Goal: Task Accomplishment & Management: Complete application form

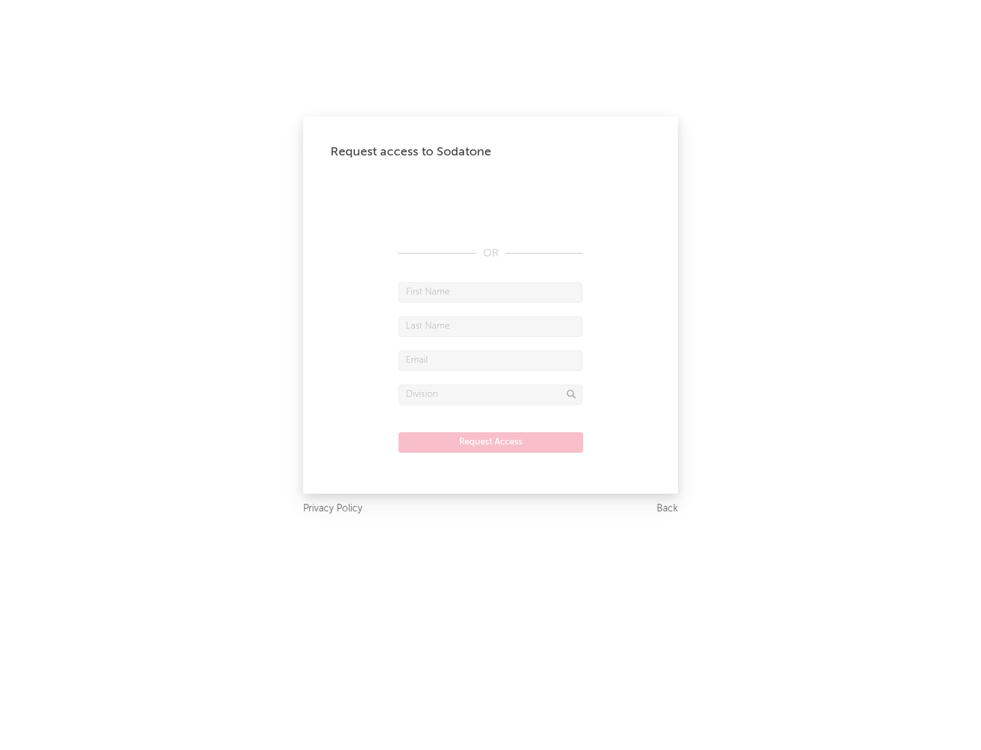
click at [491, 292] on input "text" at bounding box center [491, 292] width 184 height 20
type input "[PERSON_NAME]"
click at [491, 326] on input "text" at bounding box center [491, 326] width 184 height 20
type input "[PERSON_NAME]"
click at [491, 360] on input "text" at bounding box center [491, 360] width 184 height 20
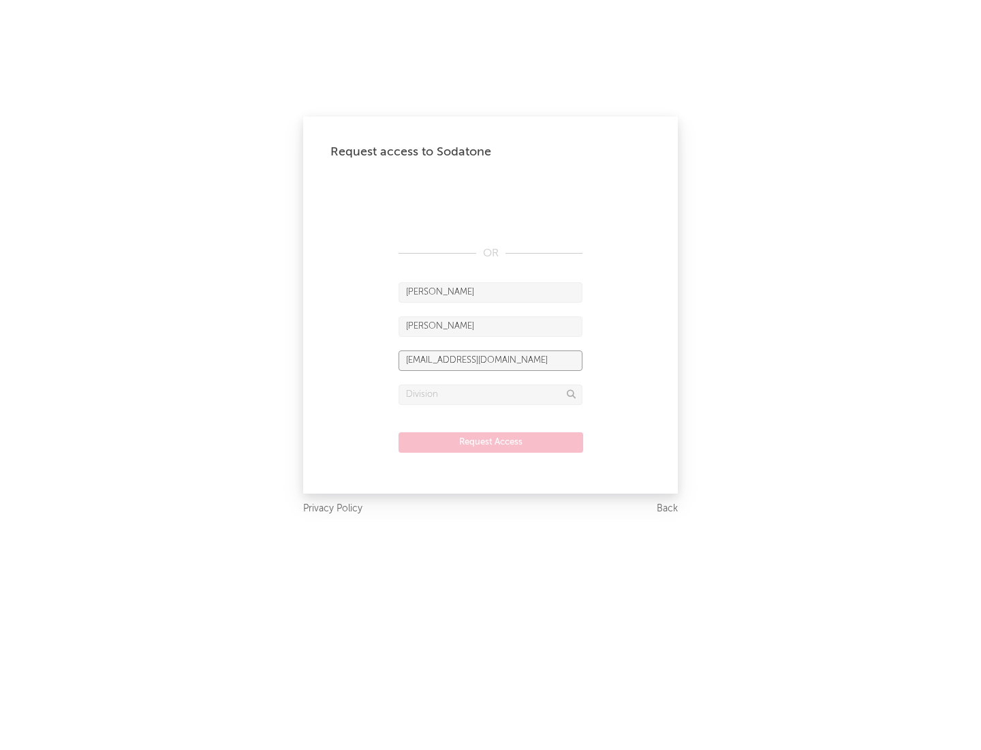
type input "[EMAIL_ADDRESS][DOMAIN_NAME]"
click at [491, 394] on input "text" at bounding box center [491, 394] width 184 height 20
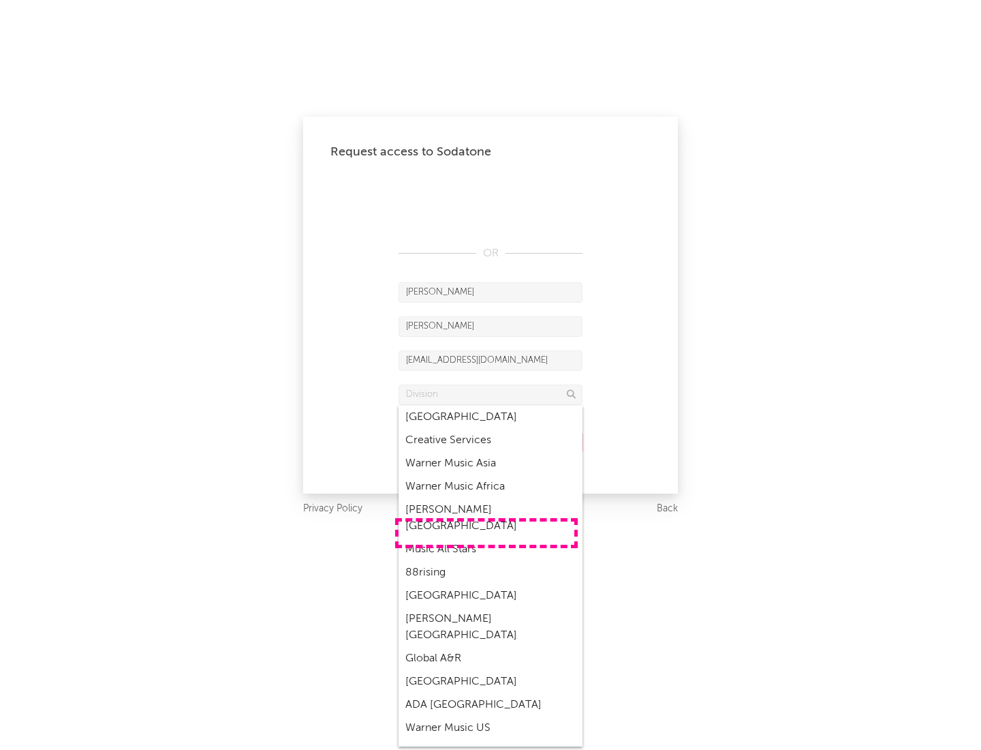
click at [487, 538] on div "Music All Stars" at bounding box center [491, 549] width 184 height 23
type input "Music All Stars"
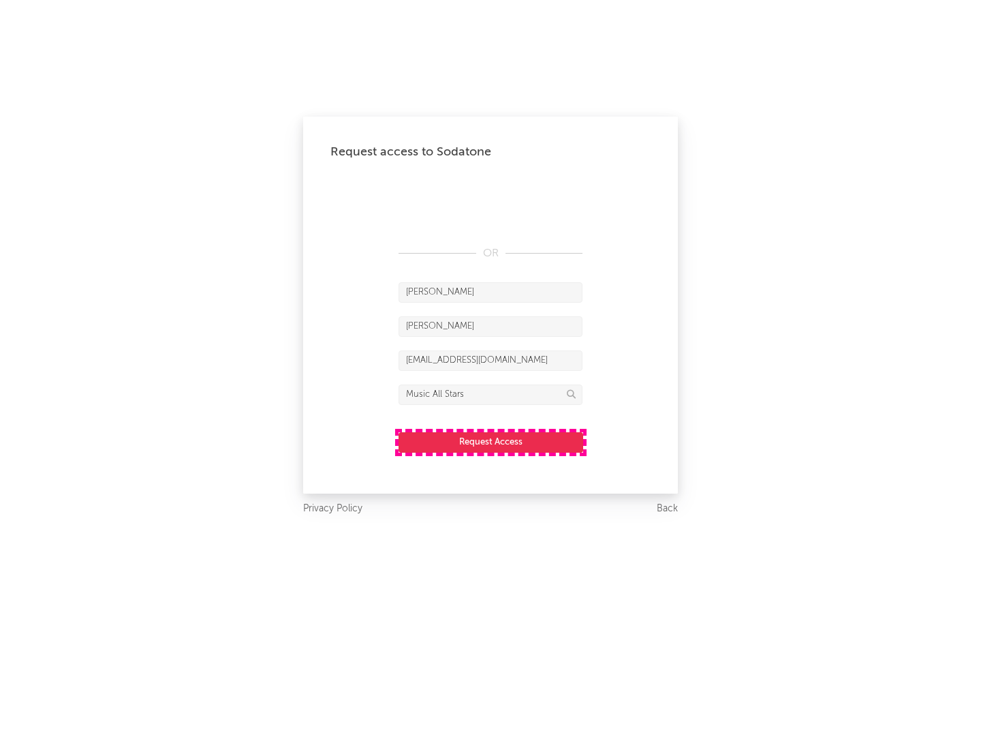
click at [491, 442] on button "Request Access" at bounding box center [491, 442] width 185 height 20
